Goal: Information Seeking & Learning: Learn about a topic

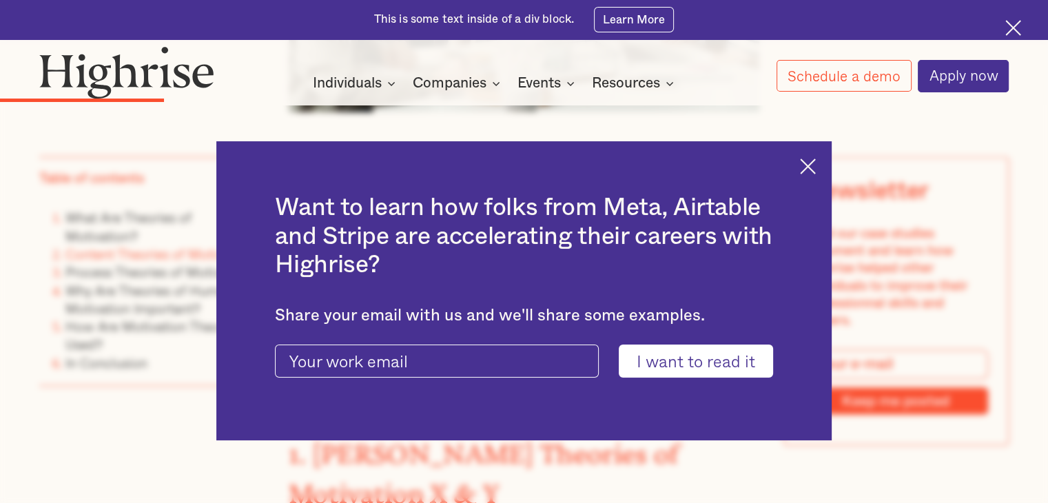
scroll to position [2271, 0]
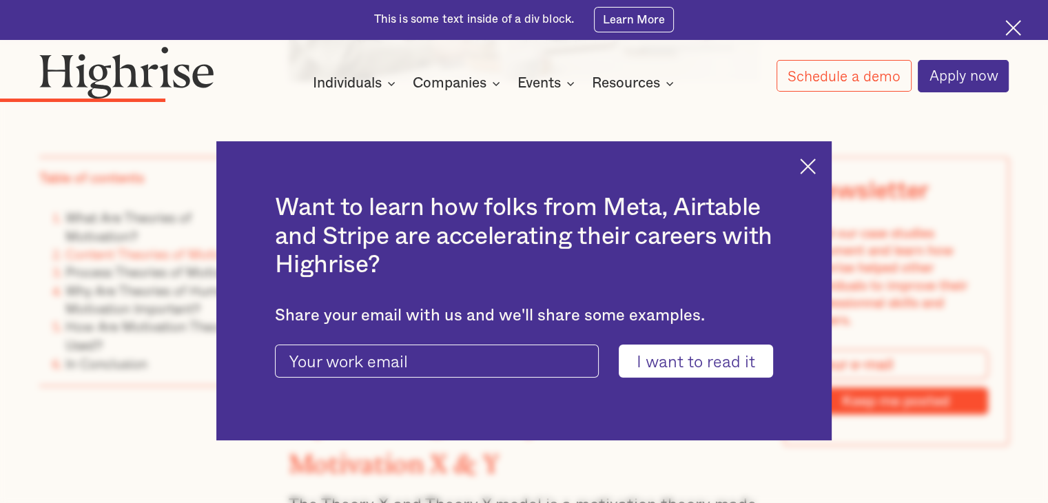
click at [816, 162] on img at bounding box center [808, 166] width 16 height 16
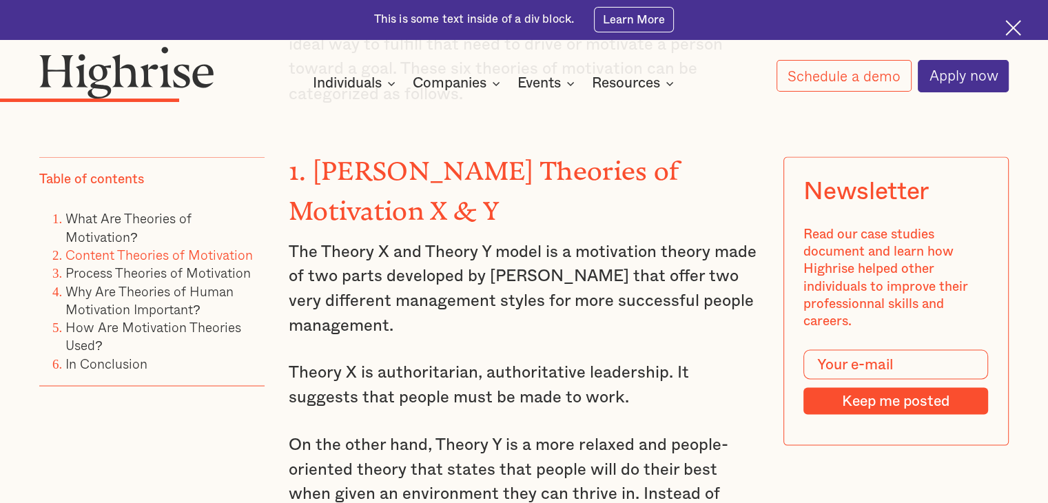
scroll to position [2526, 0]
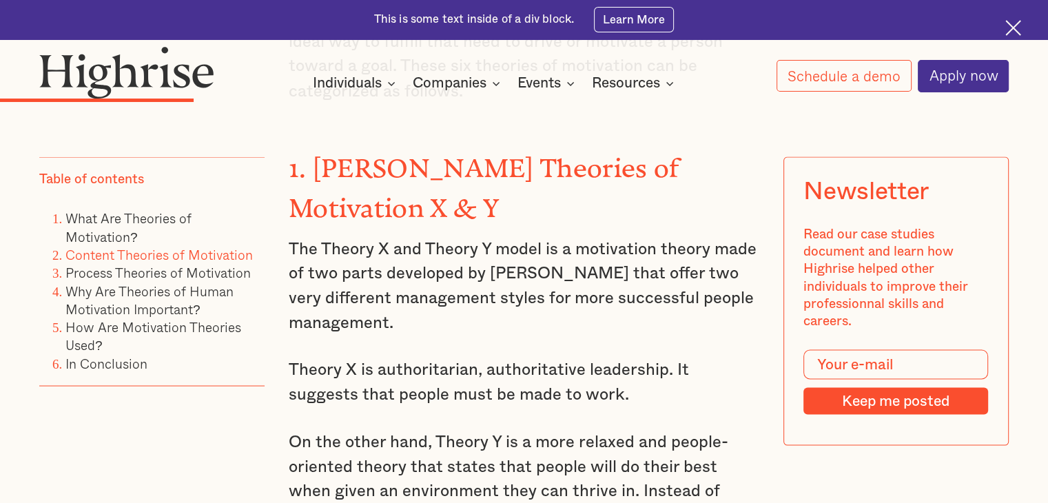
drag, startPoint x: 318, startPoint y: 147, endPoint x: 424, endPoint y: 293, distance: 181.5
copy div "[PERSON_NAME] Theories of Motivation X & Y The Theory X and Theory Y model is a…"
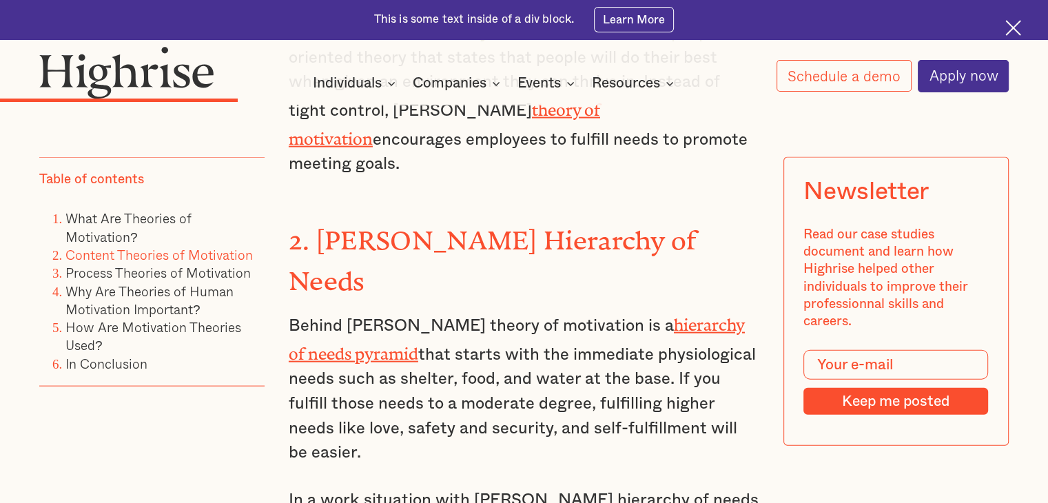
scroll to position [2934, 0]
drag, startPoint x: 318, startPoint y: 179, endPoint x: 727, endPoint y: 322, distance: 433.4
copy div "[PERSON_NAME] Hierarchy of Needs Behind [PERSON_NAME] theory of motivation is a…"
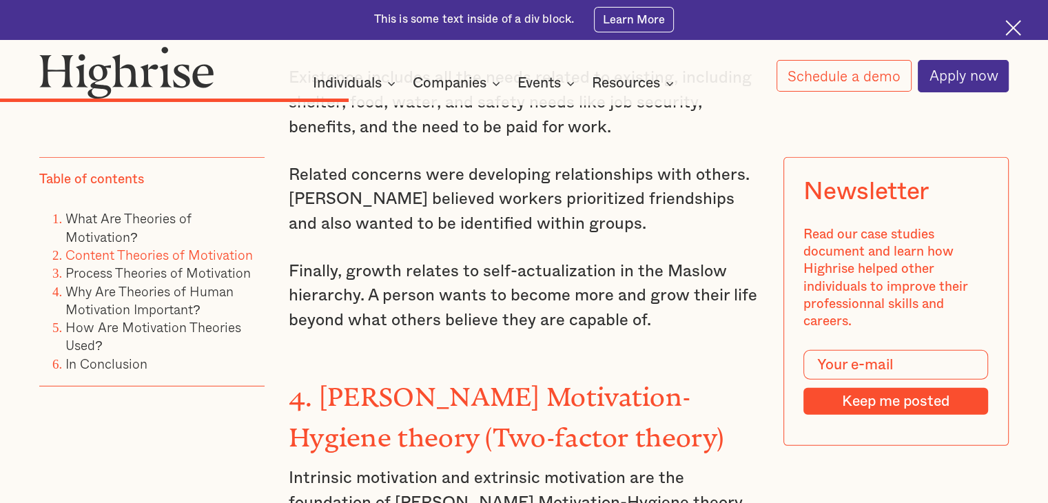
scroll to position [3929, 0]
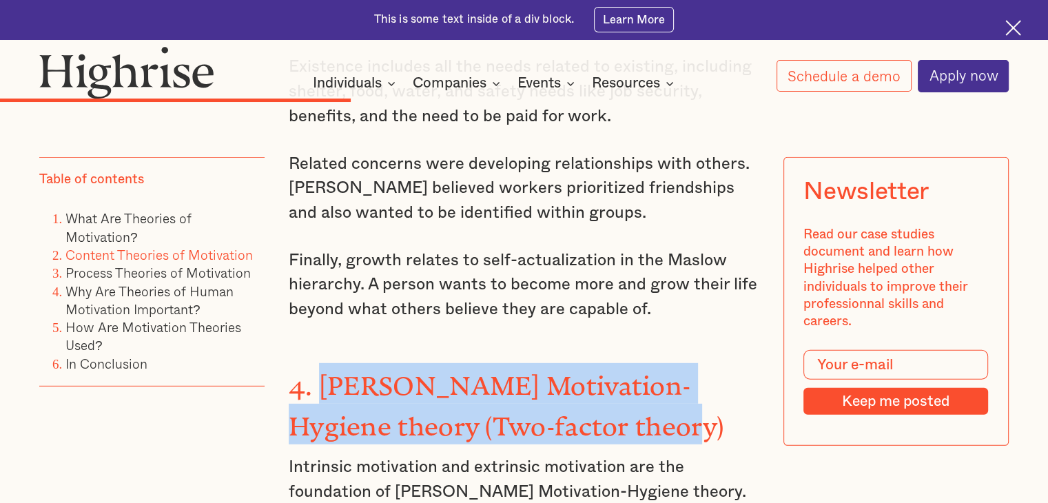
drag, startPoint x: 320, startPoint y: 235, endPoint x: 637, endPoint y: 293, distance: 322.8
click at [637, 293] on div "Content Theories of Motivation The content theory identifies a person's needs a…" at bounding box center [524, 264] width 471 height 3538
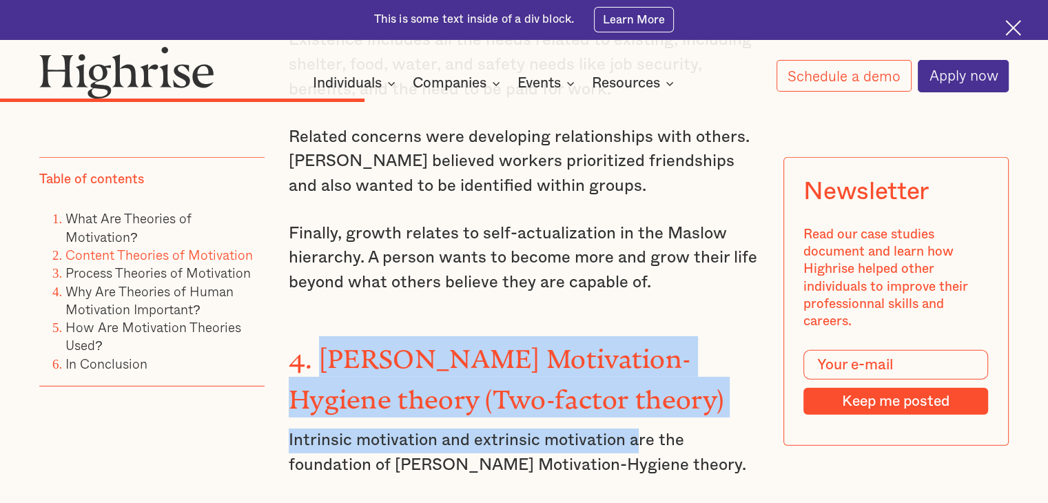
scroll to position [3941, 0]
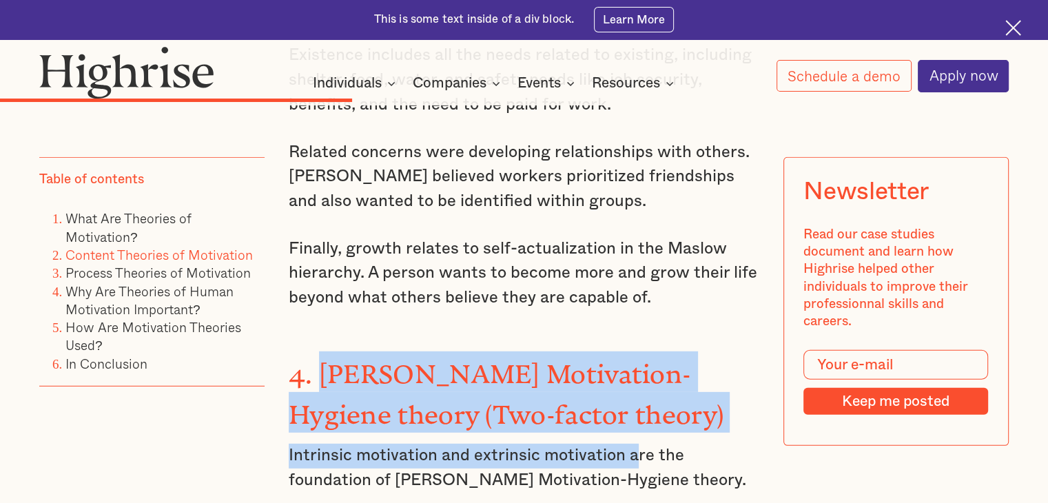
click at [656, 351] on h3 "4. [PERSON_NAME] Motivation-Hygiene theory (Two-factor theory)" at bounding box center [524, 391] width 471 height 81
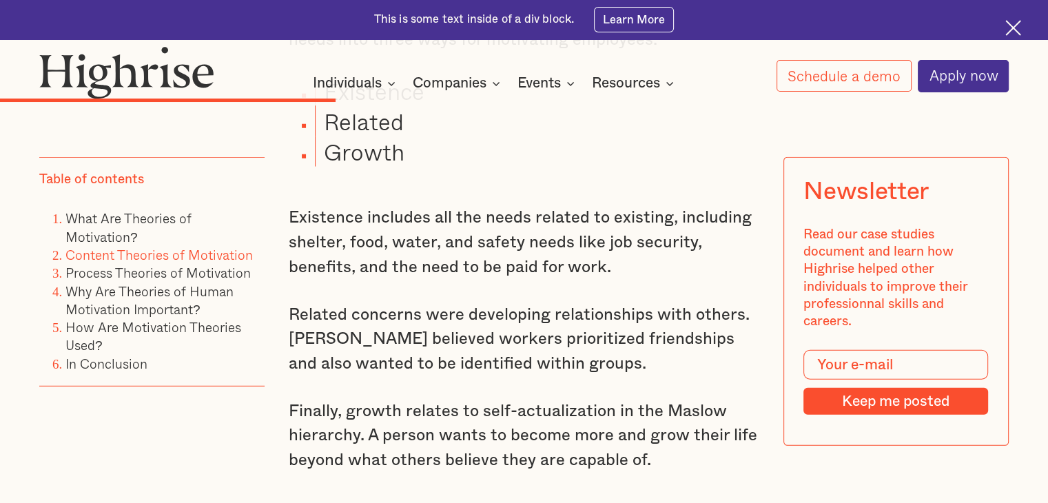
scroll to position [3942, 0]
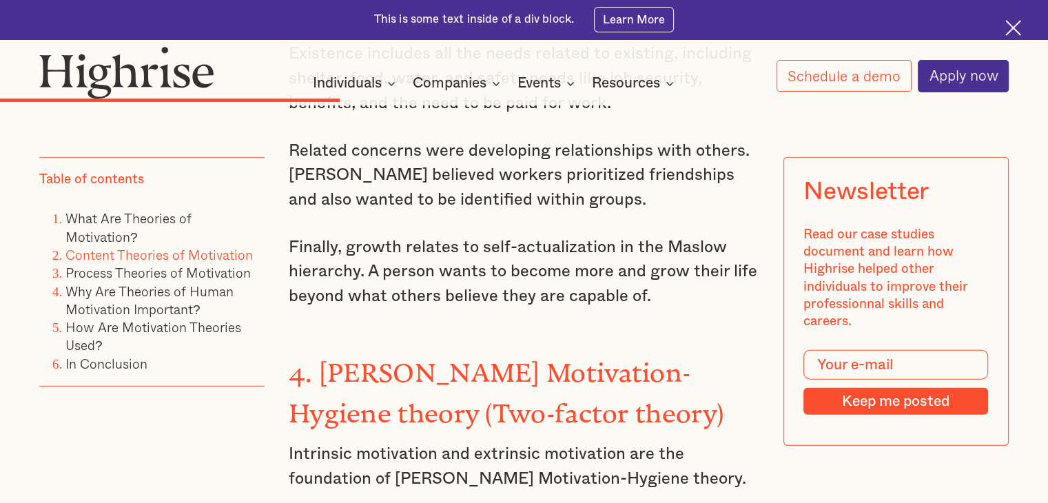
click at [454, 442] on p "Intrinsic motivation and extrinsic motivation are the foundation of [PERSON_NAM…" at bounding box center [524, 466] width 471 height 49
click at [374, 358] on strong "4. [PERSON_NAME] Motivation-Hygiene theory (Two-factor theory)" at bounding box center [506, 386] width 435 height 57
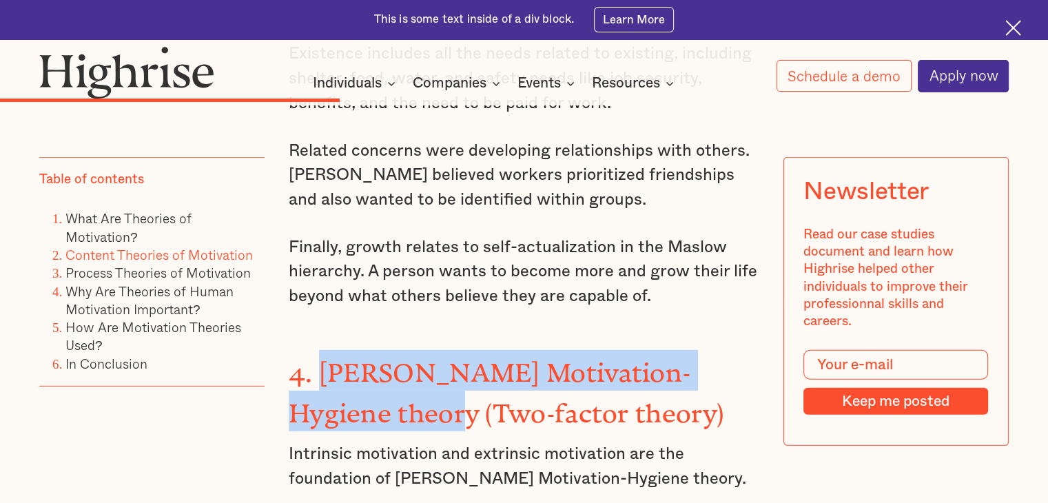
drag, startPoint x: 374, startPoint y: 265, endPoint x: 332, endPoint y: 236, distance: 51.4
click at [332, 358] on strong "4. [PERSON_NAME] Motivation-Hygiene theory (Two-factor theory)" at bounding box center [506, 386] width 435 height 57
copy strong "[PERSON_NAME] Motivation-Hygiene theory ("
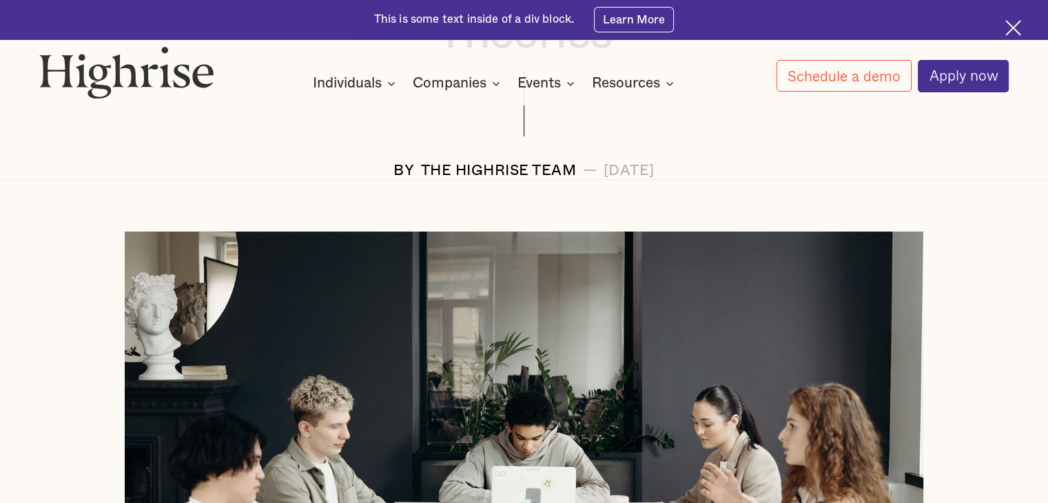
scroll to position [372, 0]
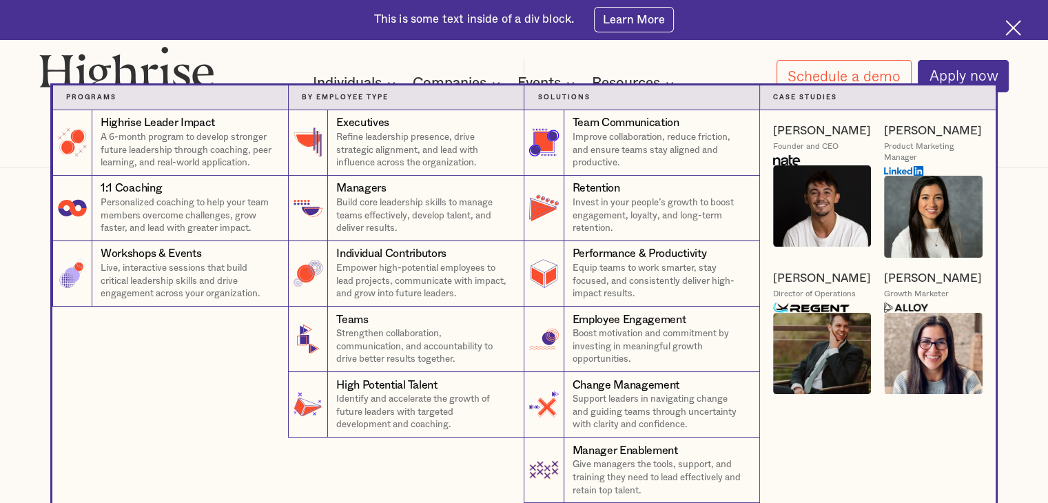
click at [17, 166] on nav "Programs 4 Highrise Leader Impact Program A 6-month program to develop stronger…" at bounding box center [524, 294] width 1048 height 418
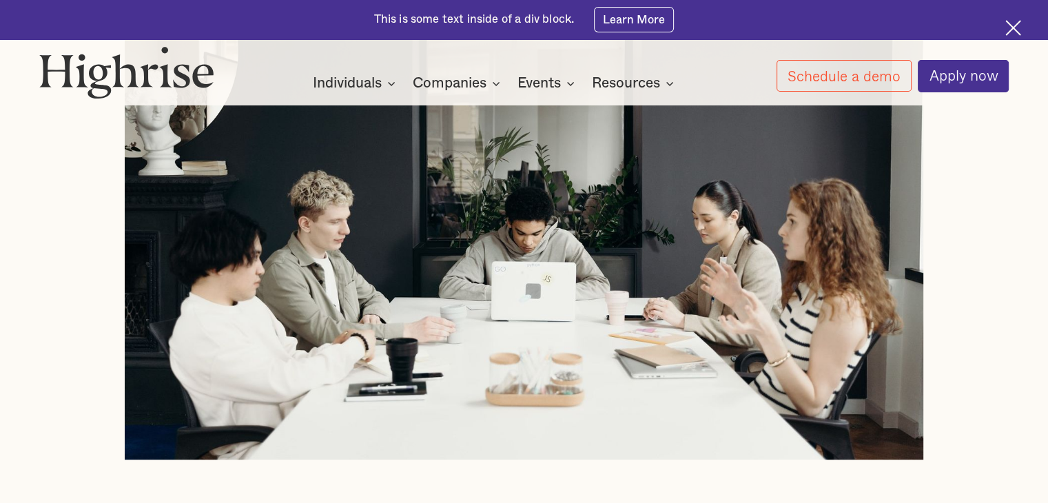
scroll to position [568, 0]
